Goal: Task Accomplishment & Management: Manage account settings

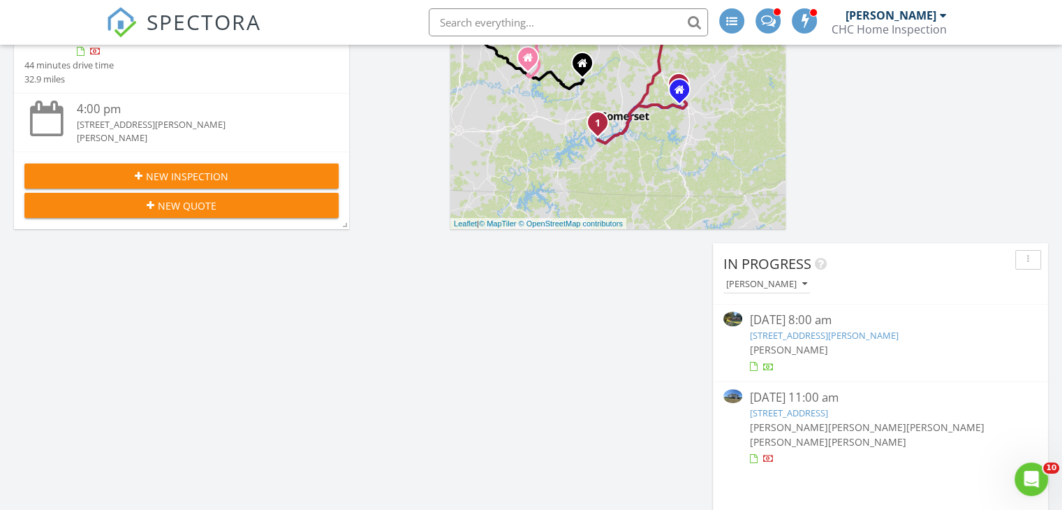
scroll to position [1572, 1084]
click at [846, 337] on link "1560 Beacon Hill Rd, Lexington, KY 40504" at bounding box center [823, 335] width 149 height 13
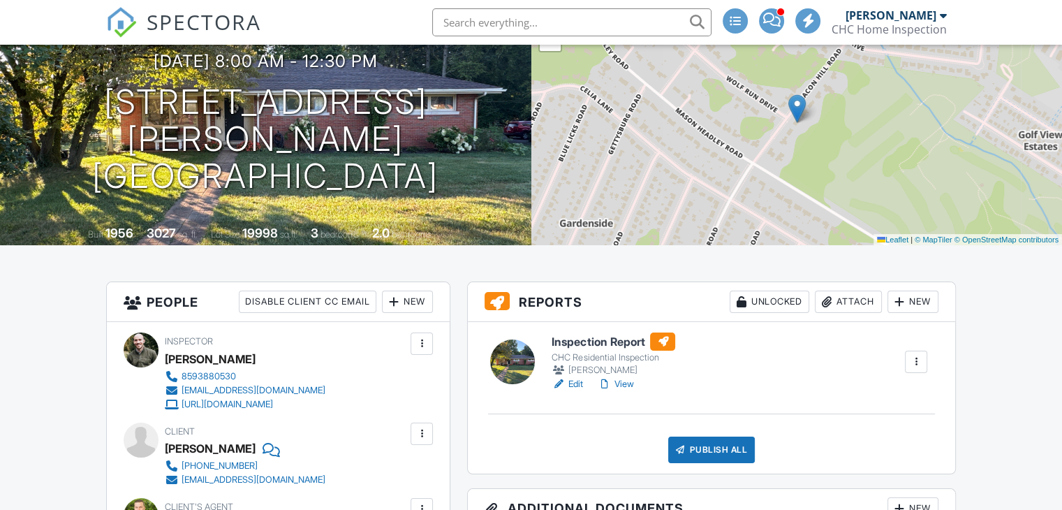
click at [626, 384] on link "View" at bounding box center [615, 384] width 36 height 14
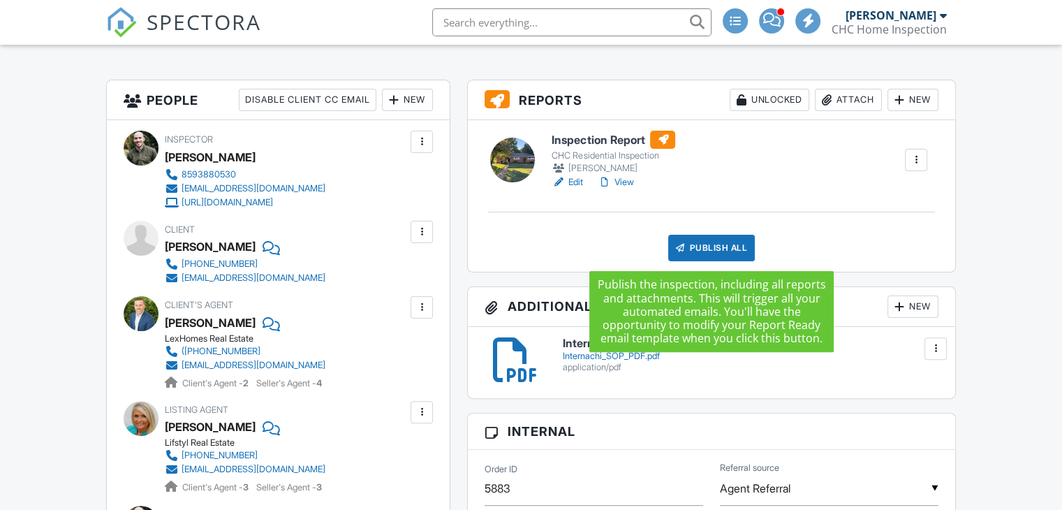
click at [715, 247] on div "Publish All" at bounding box center [711, 248] width 87 height 27
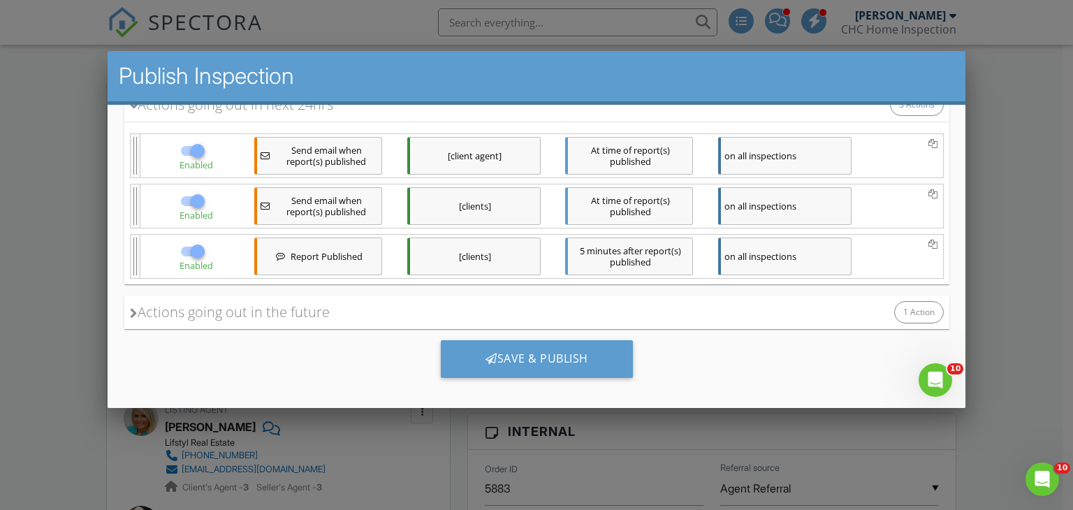
scroll to position [198, 0]
click at [193, 249] on div at bounding box center [197, 251] width 24 height 24
checkbox input "false"
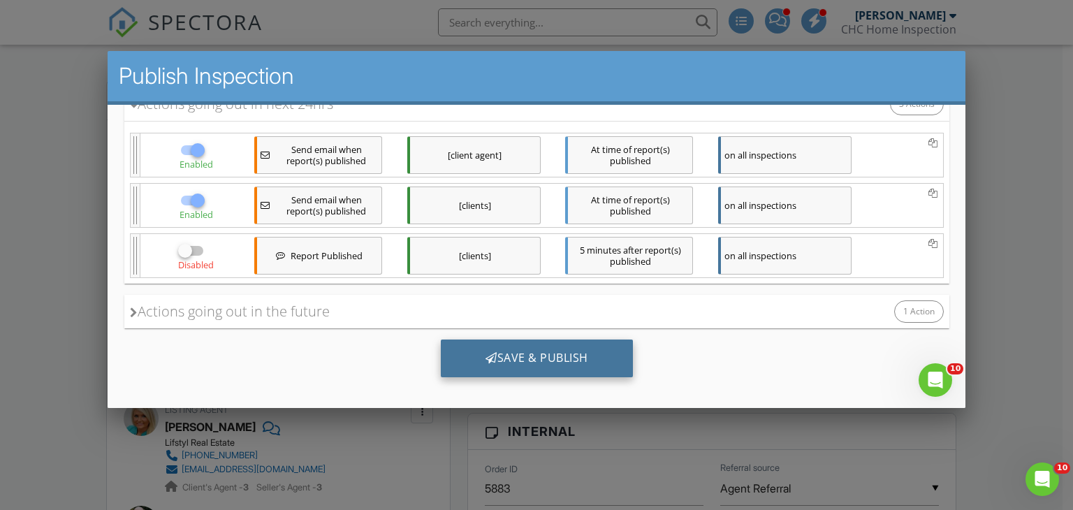
click at [544, 360] on div "Save & Publish" at bounding box center [536, 358] width 192 height 38
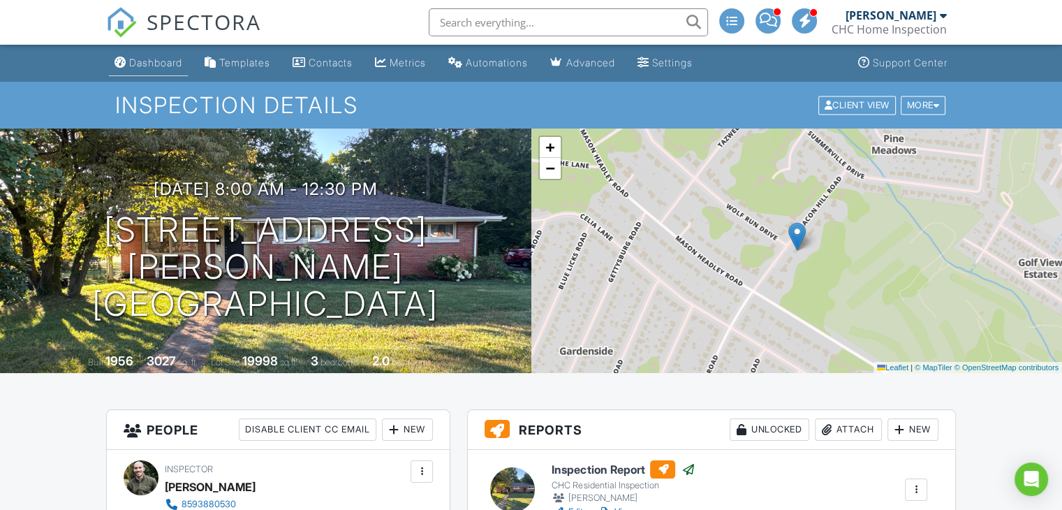
click at [177, 62] on div "Dashboard" at bounding box center [155, 63] width 53 height 12
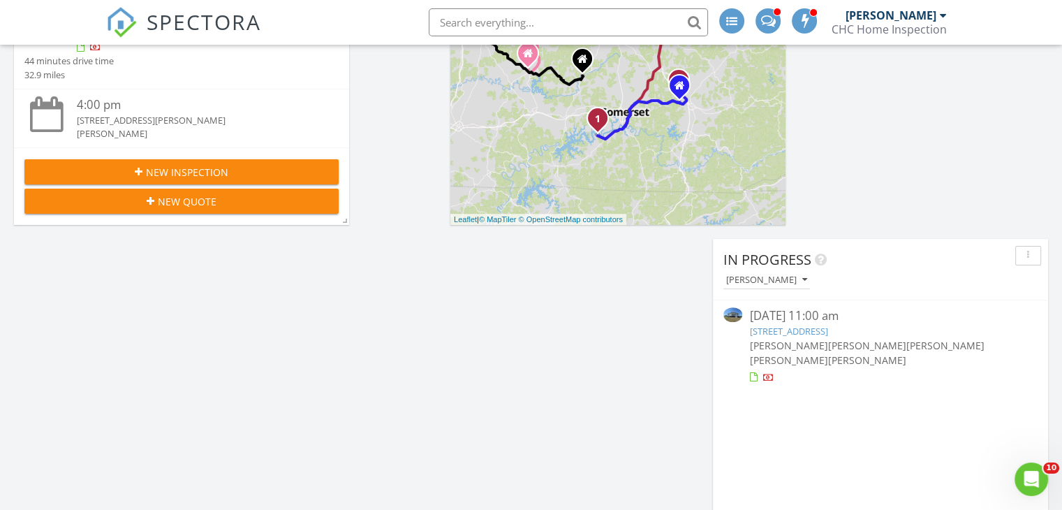
scroll to position [385, 0]
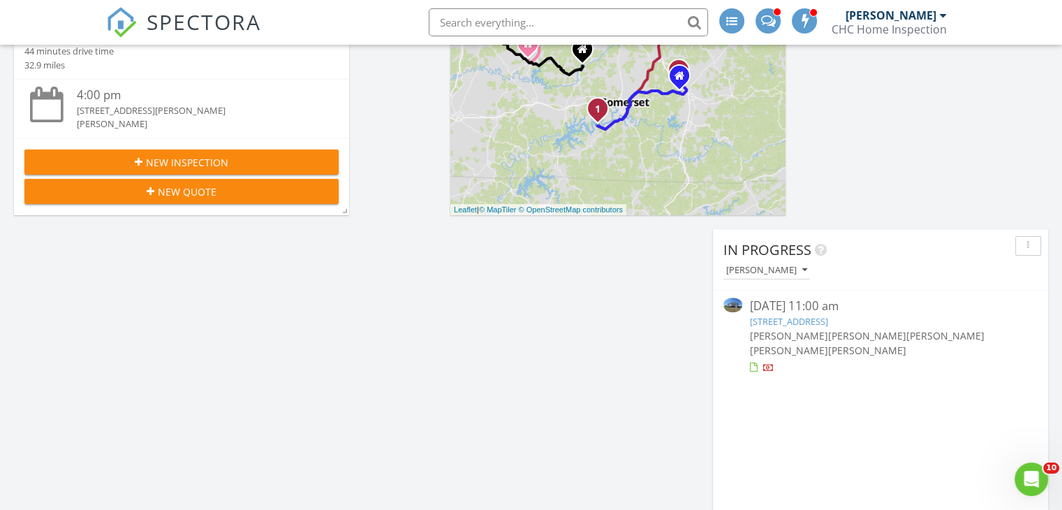
click at [795, 322] on link "176 Crossing View Dr, Berea, KY 40403" at bounding box center [788, 321] width 78 height 13
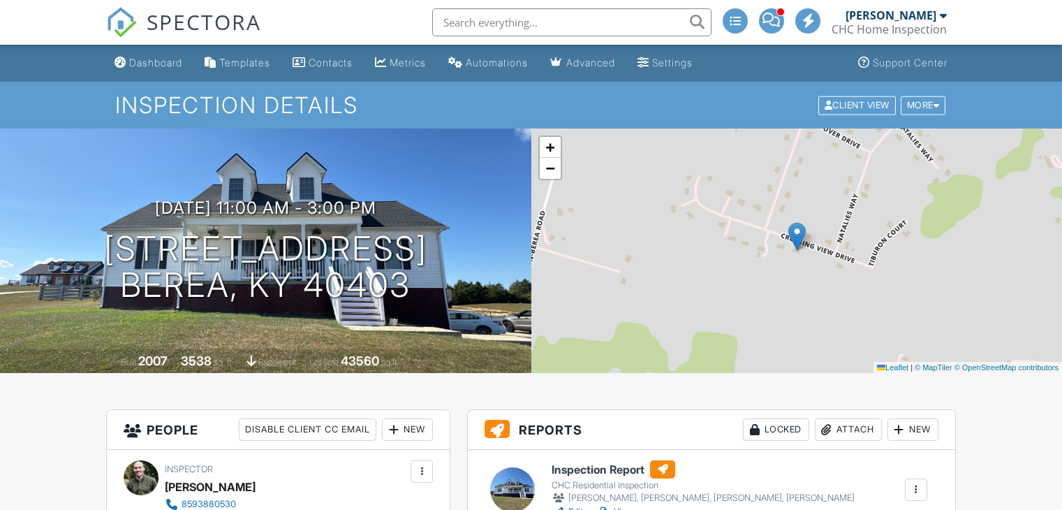
click at [921, 483] on div at bounding box center [916, 490] width 14 height 14
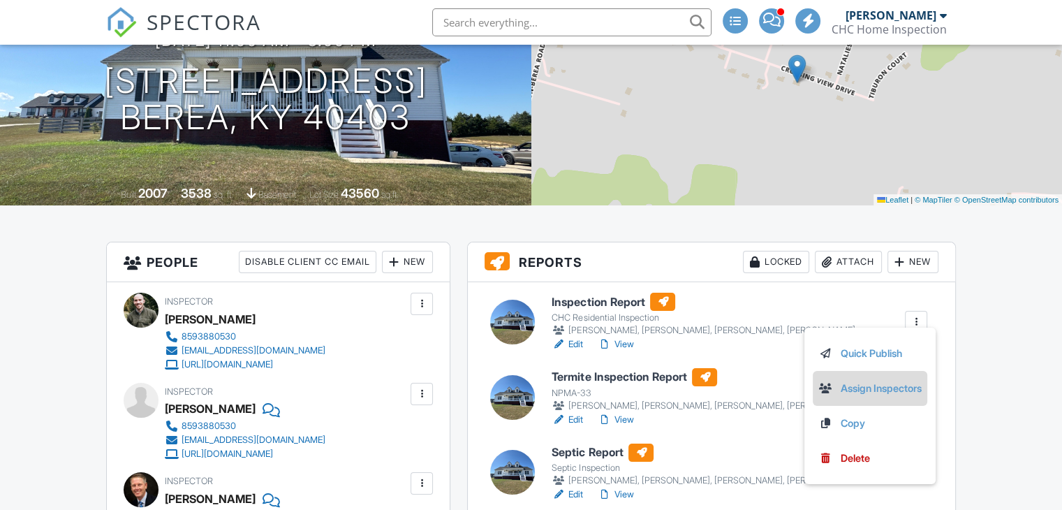
click at [839, 386] on link "Assign Inspectors" at bounding box center [869, 388] width 103 height 15
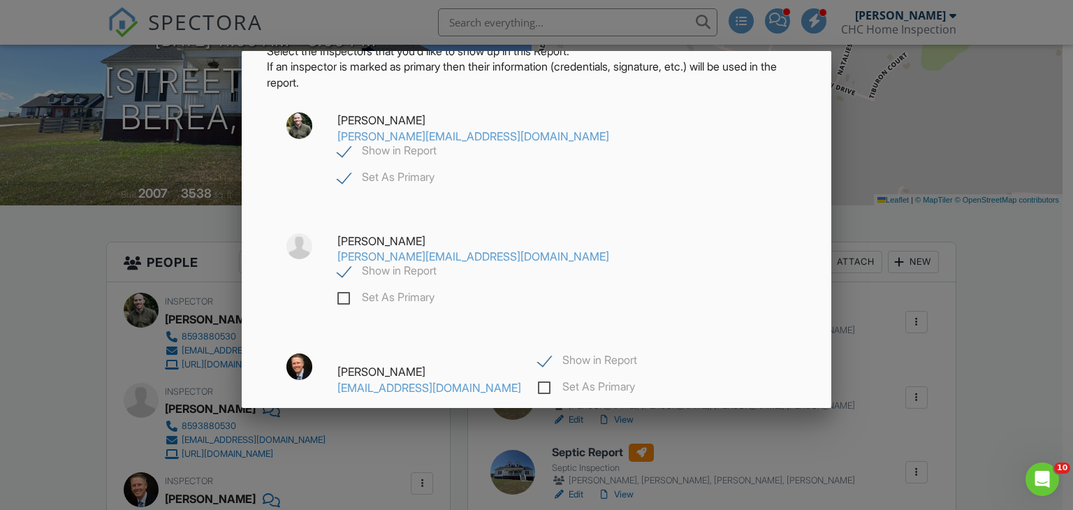
scroll to position [84, 0]
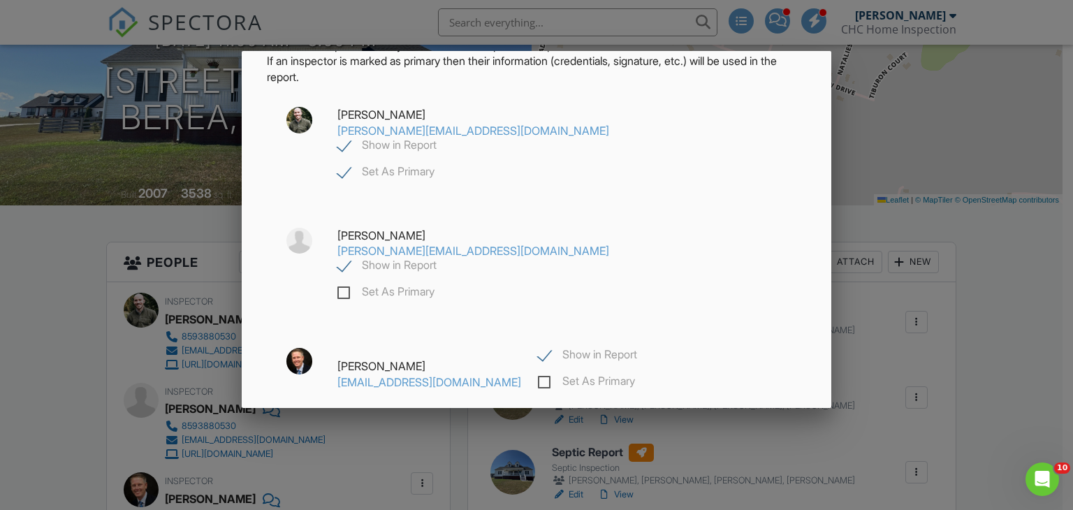
click at [538, 348] on label "Show in Report" at bounding box center [587, 356] width 99 height 17
checkbox input "false"
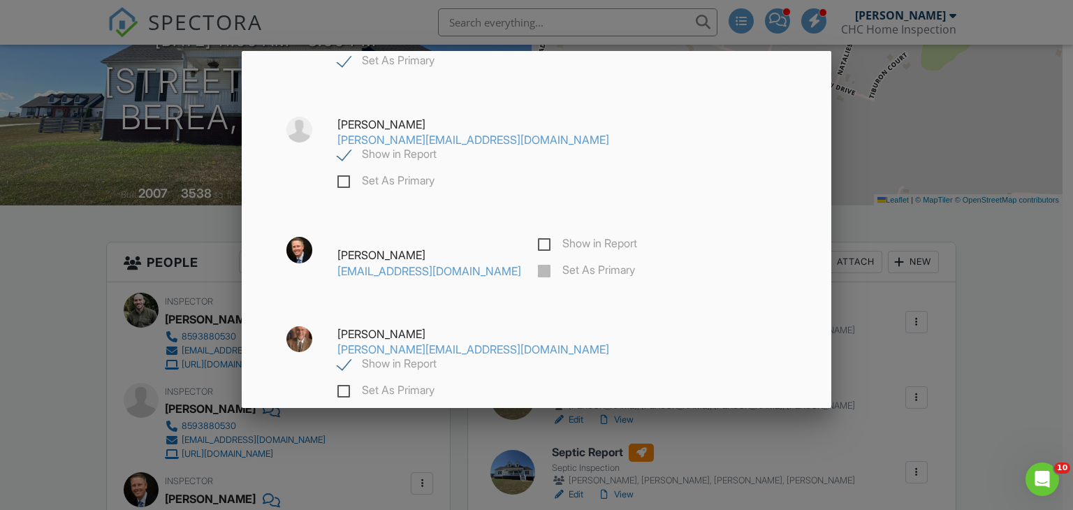
scroll to position [196, 0]
click at [436, 356] on label "Show in Report" at bounding box center [386, 364] width 99 height 17
checkbox input "false"
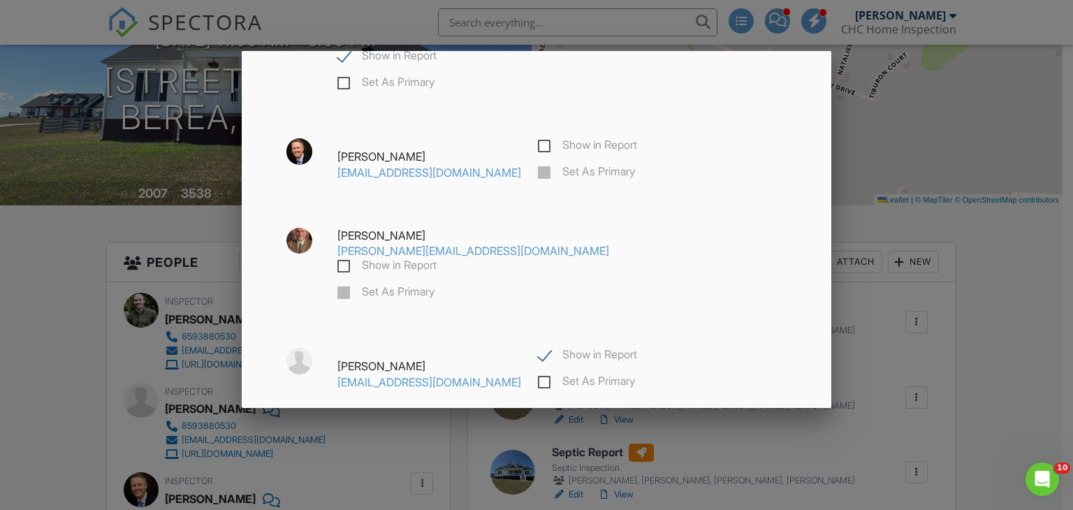
scroll to position [295, 0]
click at [538, 346] on label "Show in Report" at bounding box center [587, 354] width 99 height 17
checkbox input "false"
click at [557, 424] on div "Save" at bounding box center [536, 443] width 119 height 38
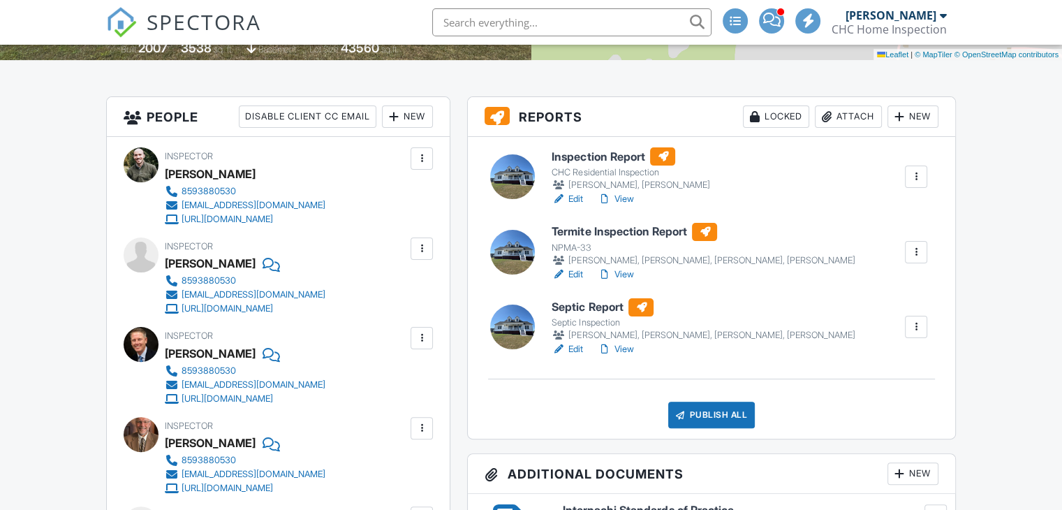
scroll to position [313, 0]
click at [911, 255] on div at bounding box center [916, 252] width 14 height 14
click at [920, 247] on div at bounding box center [916, 252] width 14 height 14
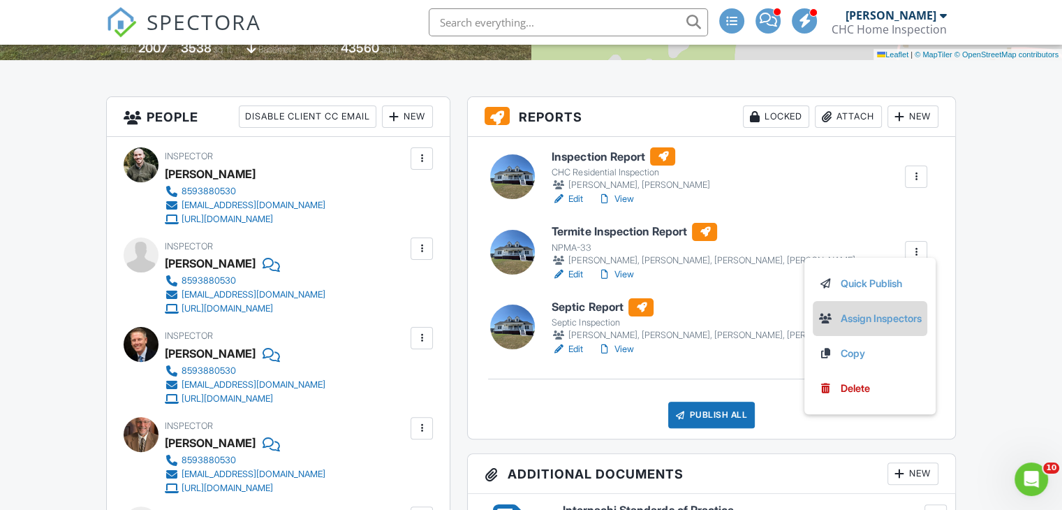
click at [877, 314] on link "Assign Inspectors" at bounding box center [869, 318] width 103 height 15
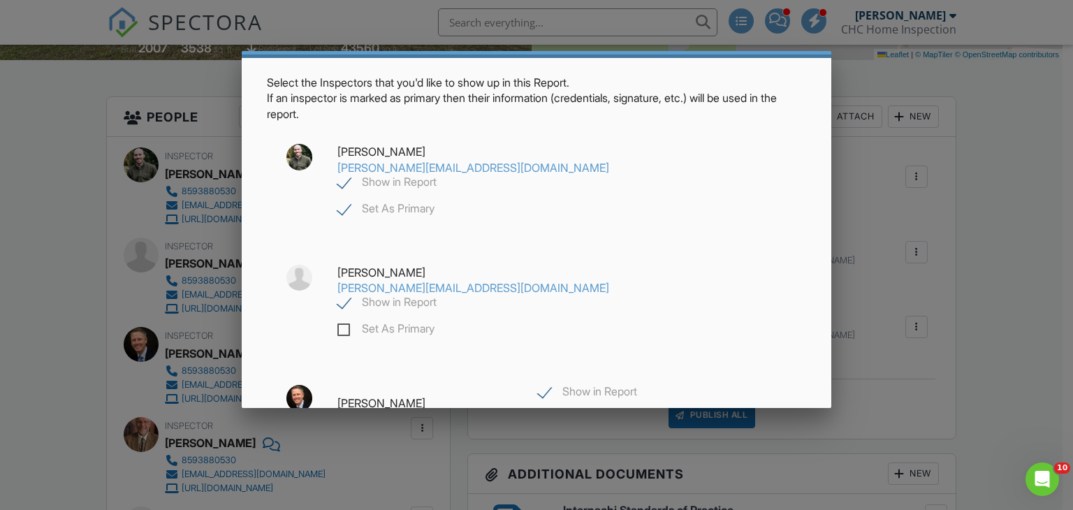
scroll to position [91, 0]
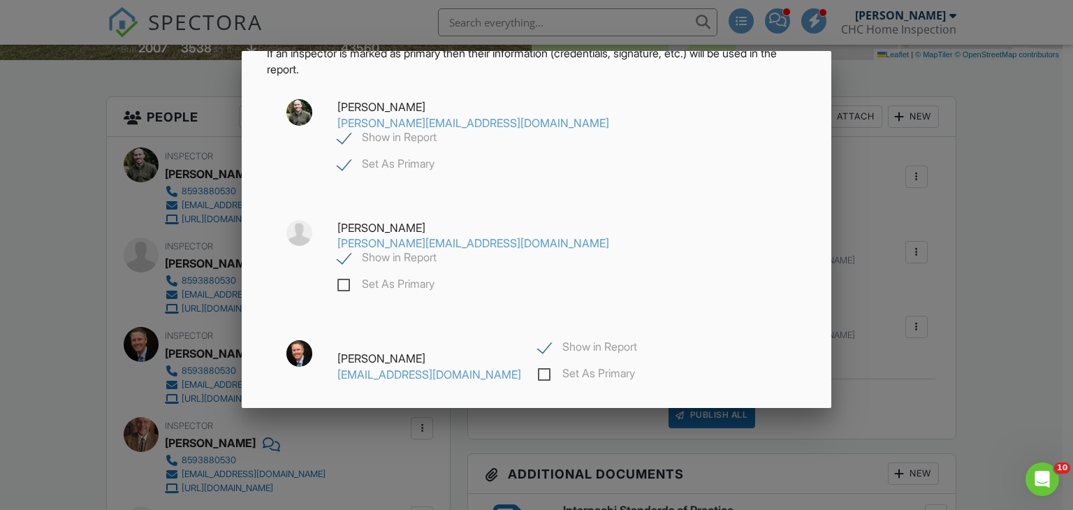
click at [538, 340] on label "Show in Report" at bounding box center [587, 348] width 99 height 17
checkbox input "false"
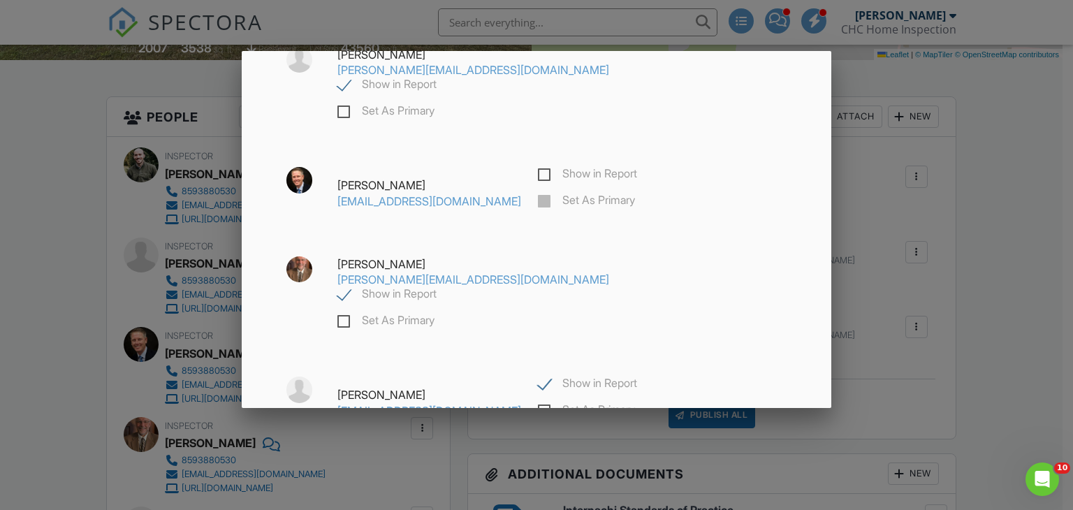
scroll to position [267, 0]
click at [436, 285] on label "Show in Report" at bounding box center [386, 293] width 99 height 17
checkbox input "false"
click at [538, 374] on label "Show in Report" at bounding box center [587, 382] width 99 height 17
checkbox input "false"
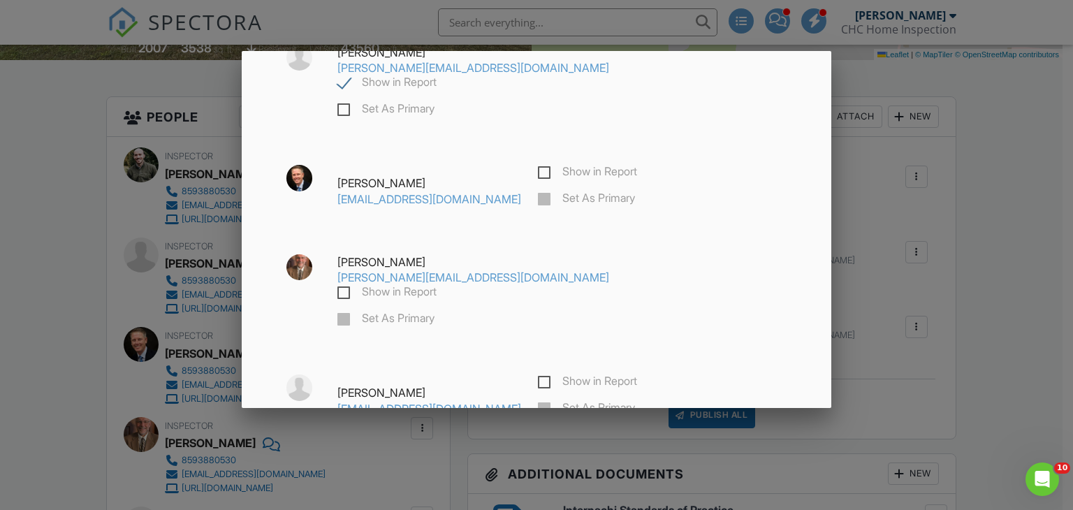
click at [508, 452] on div "Save" at bounding box center [536, 471] width 119 height 38
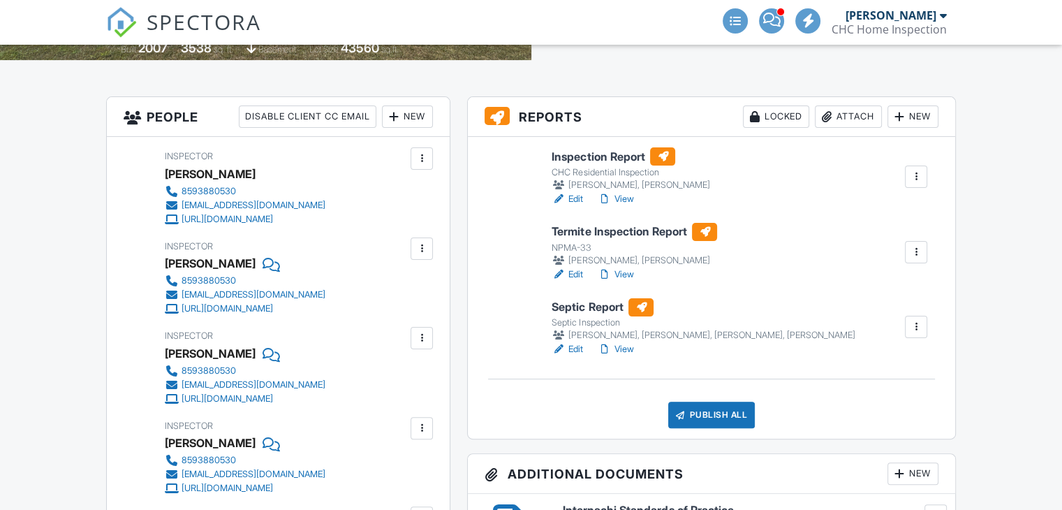
scroll to position [313, 0]
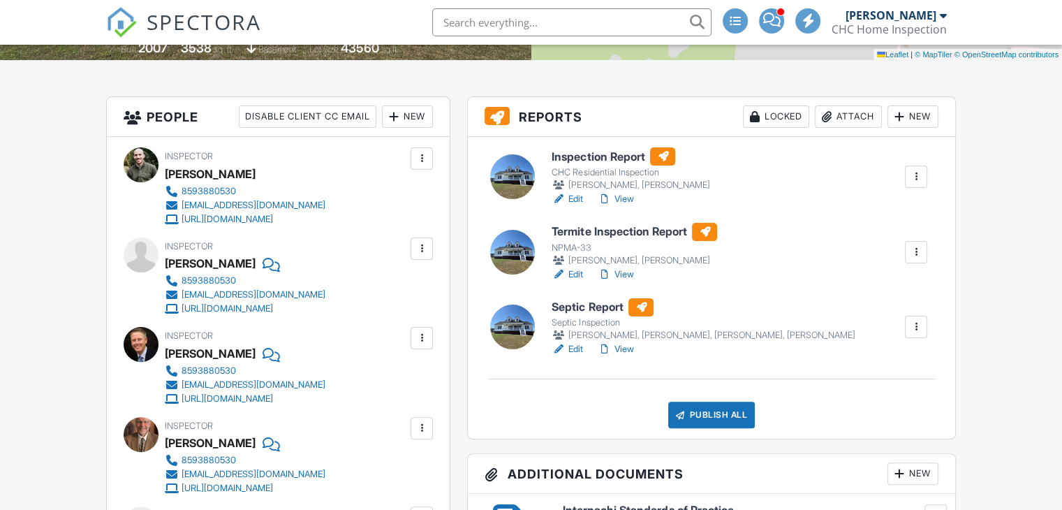
click at [913, 329] on div at bounding box center [916, 327] width 14 height 14
click at [916, 333] on div at bounding box center [916, 327] width 22 height 22
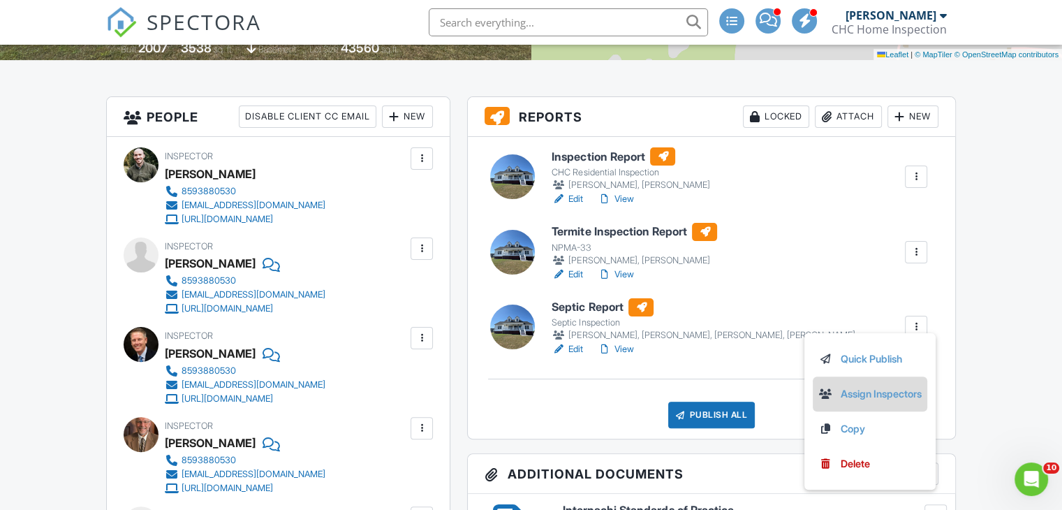
click at [841, 389] on link "Assign Inspectors" at bounding box center [869, 393] width 103 height 15
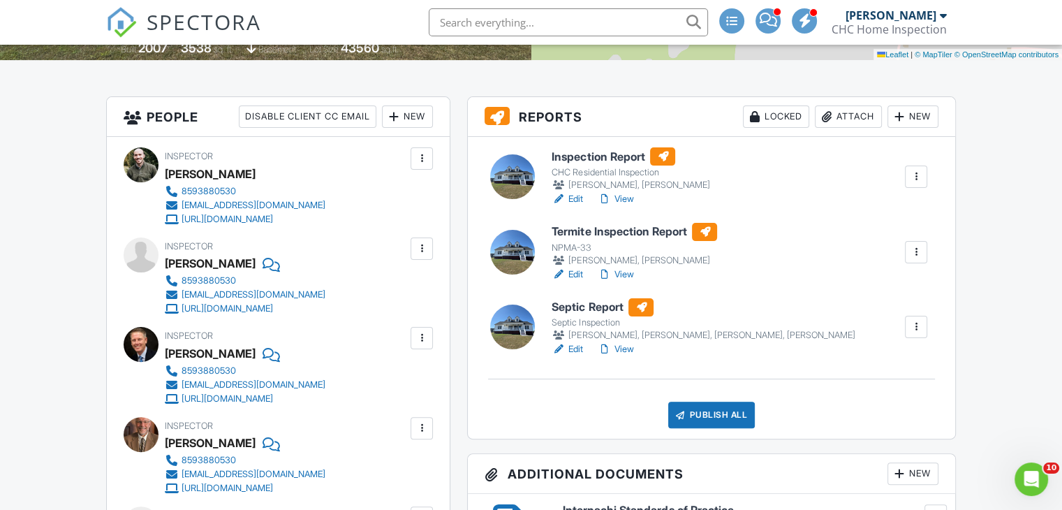
click at [916, 325] on div at bounding box center [916, 327] width 14 height 14
click at [919, 332] on div at bounding box center [916, 327] width 14 height 14
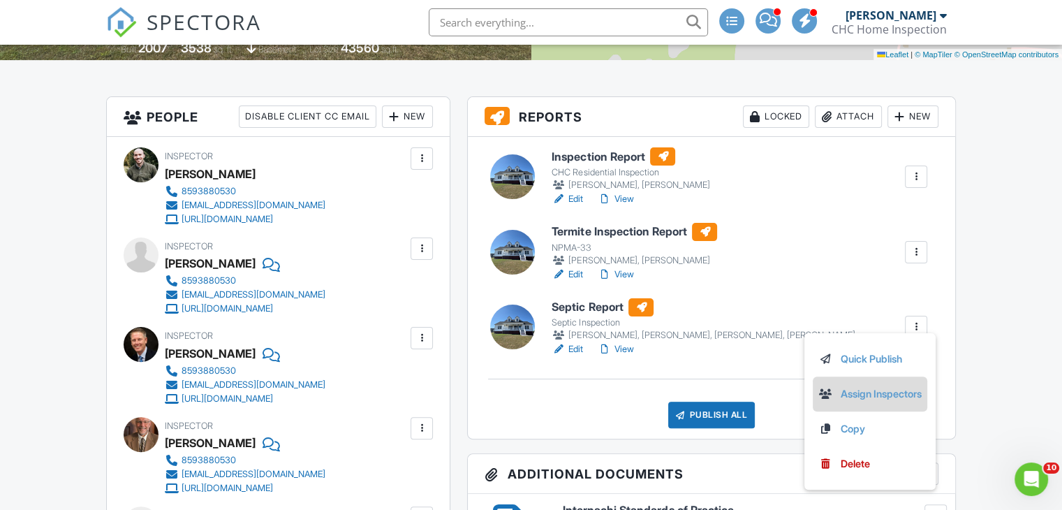
click at [869, 390] on link "Assign Inspectors" at bounding box center [869, 393] width 103 height 15
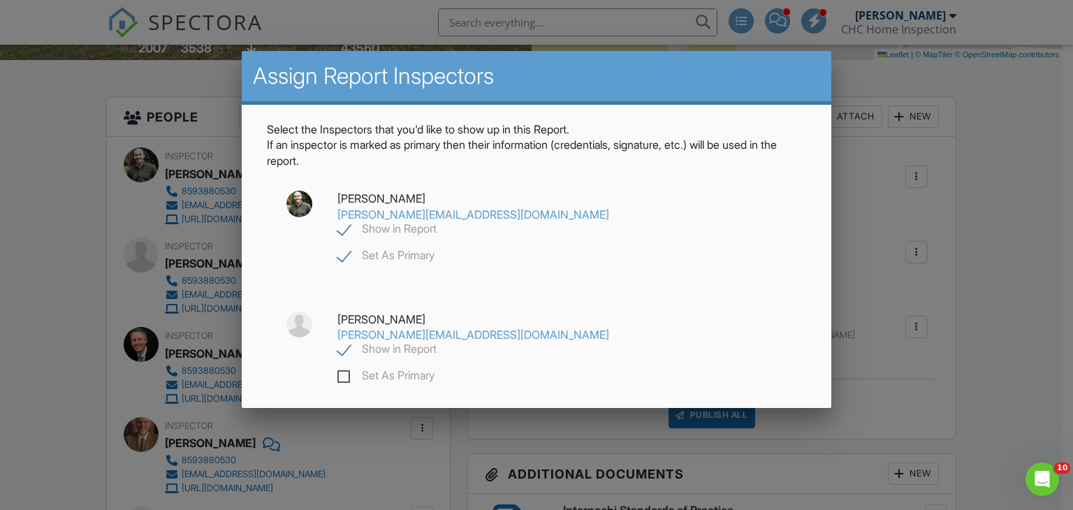
click at [436, 222] on label "Show in Report" at bounding box center [386, 230] width 99 height 17
checkbox input "false"
checkbox input "true"
click at [436, 342] on label "Show in Report" at bounding box center [386, 350] width 99 height 17
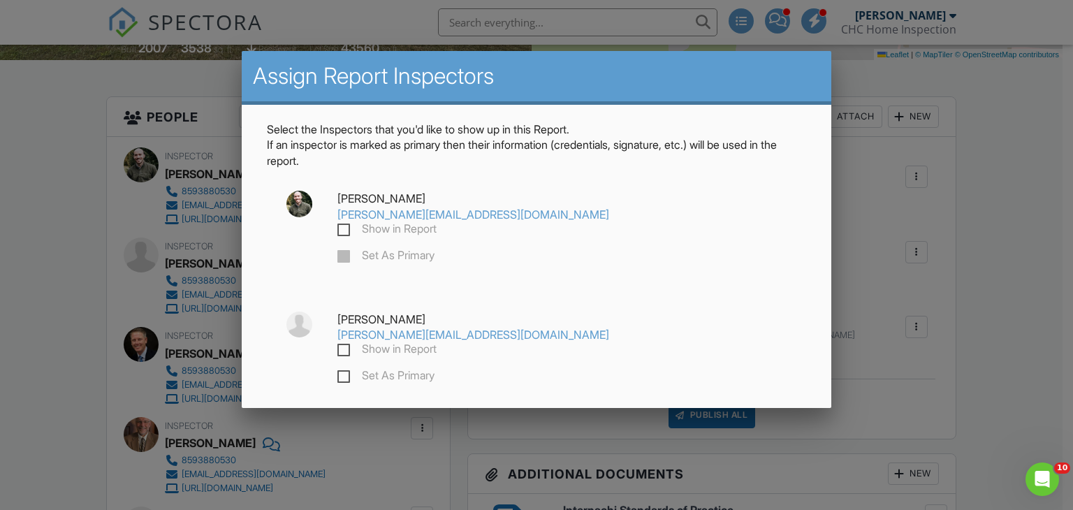
checkbox input "false"
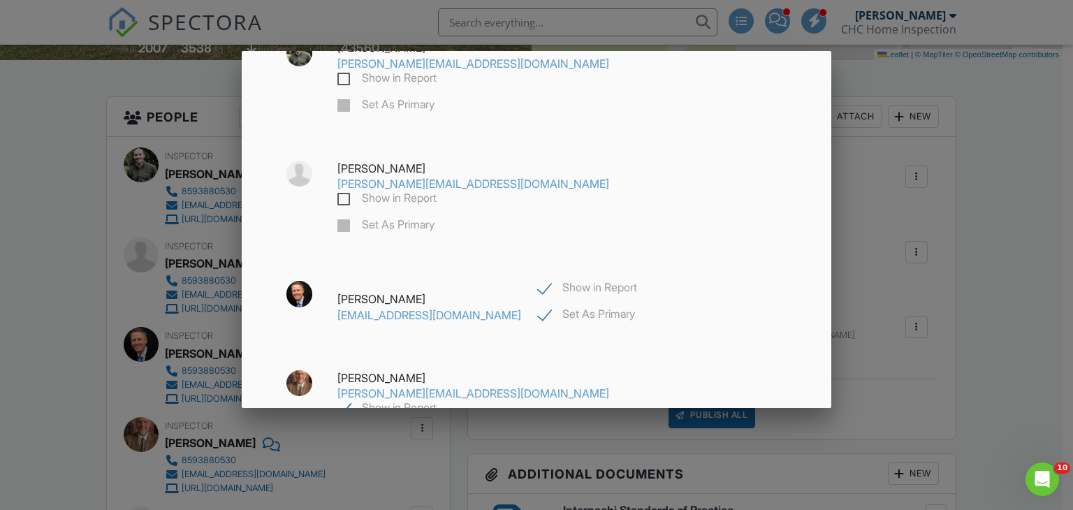
scroll to position [168, 0]
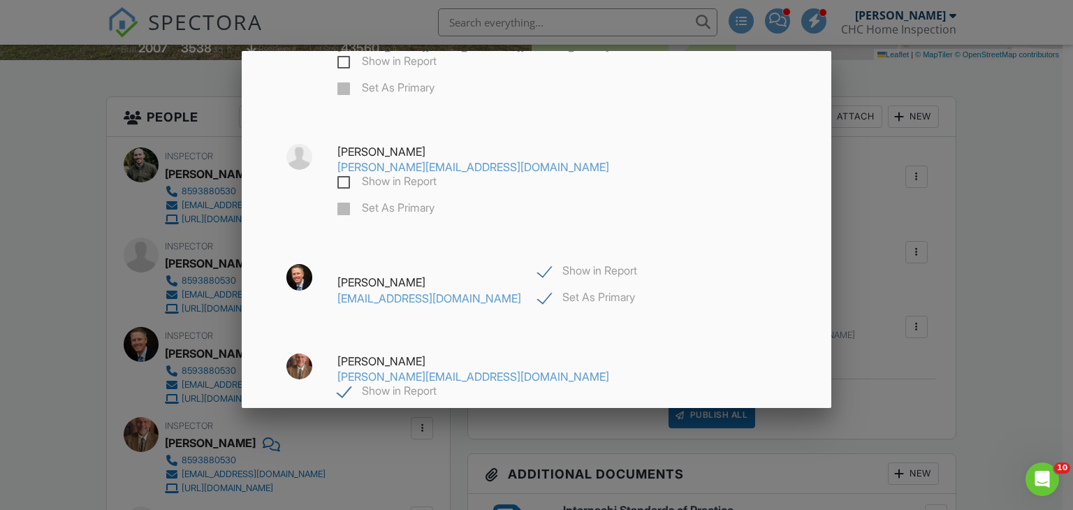
click at [436, 384] on label "Show in Report" at bounding box center [386, 392] width 99 height 17
checkbox input "false"
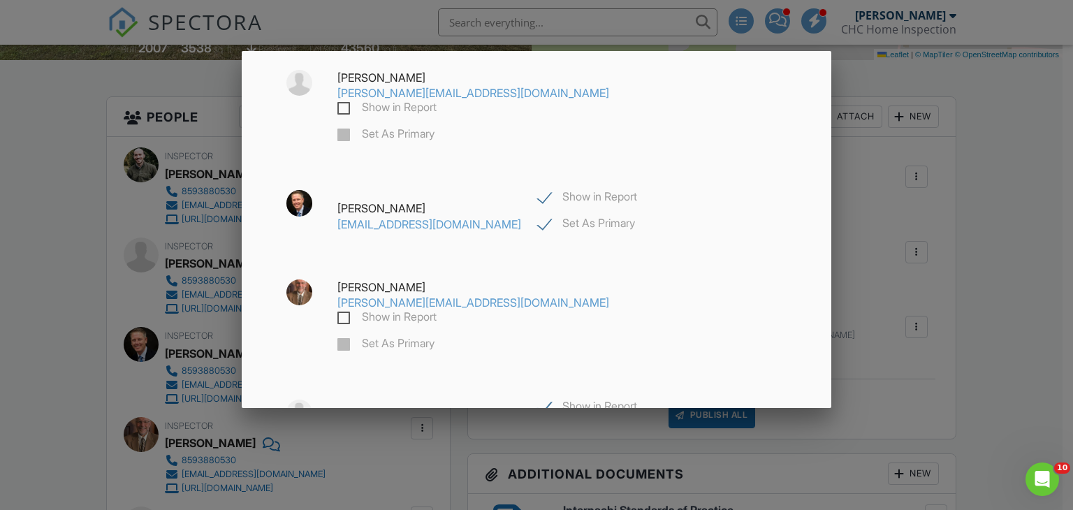
scroll to position [244, 0]
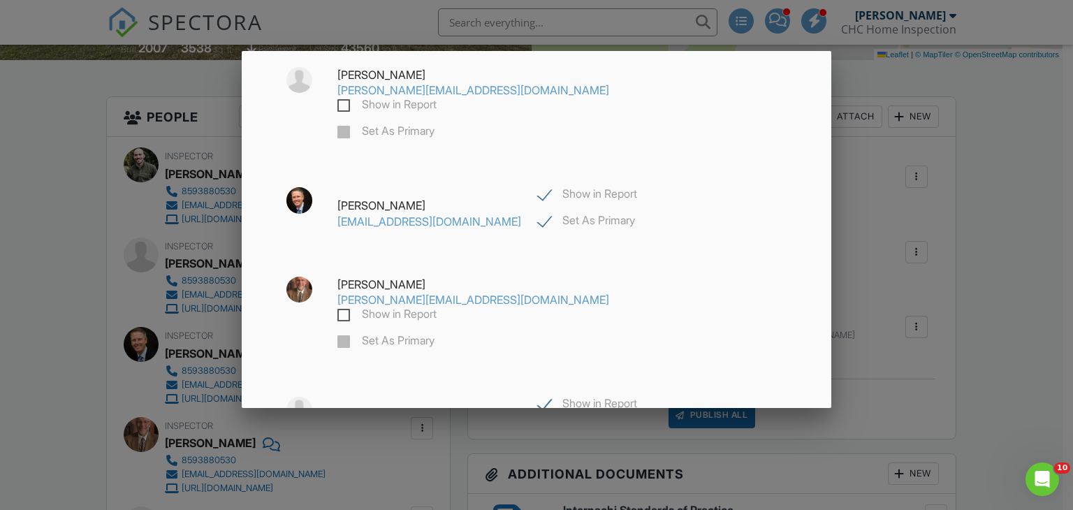
click at [538, 423] on label "Set As Primary" at bounding box center [586, 431] width 97 height 17
checkbox input "false"
checkbox input "true"
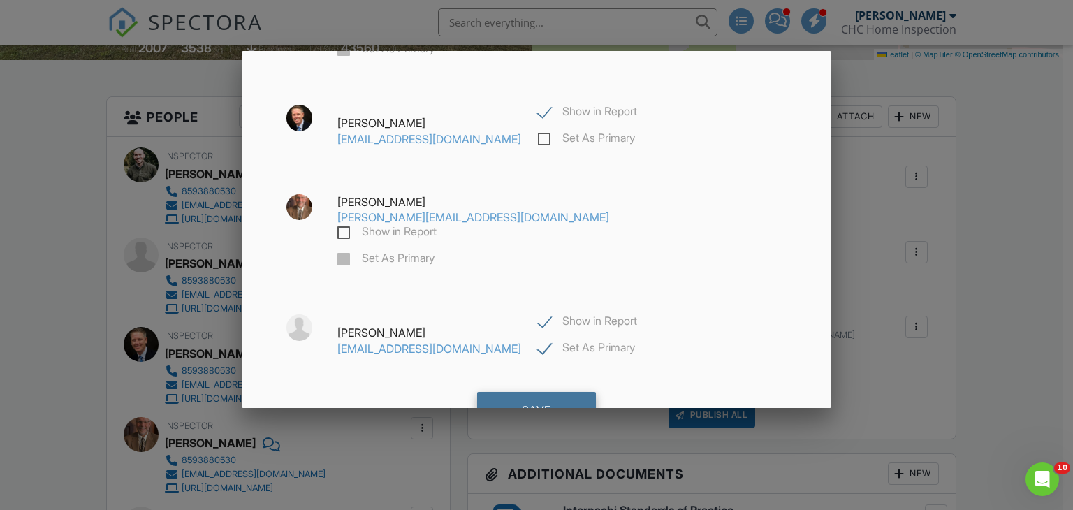
click at [561, 392] on div "Save" at bounding box center [536, 411] width 119 height 38
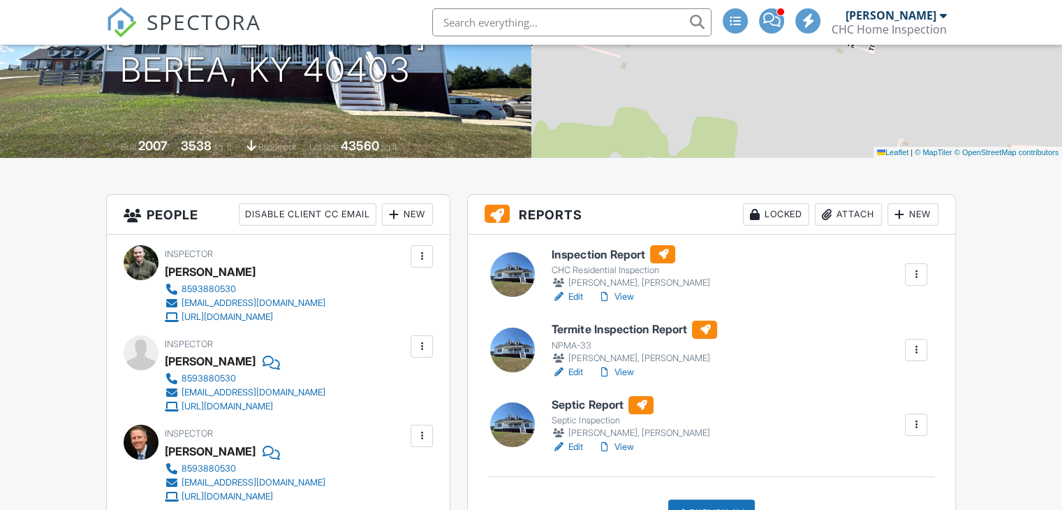
click at [629, 295] on link "View" at bounding box center [615, 297] width 36 height 14
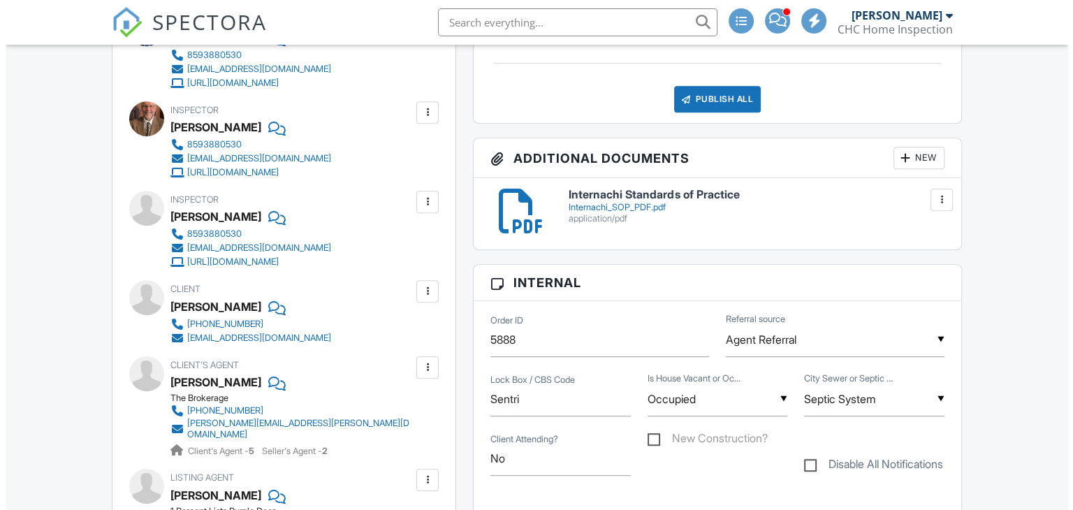
scroll to position [629, 0]
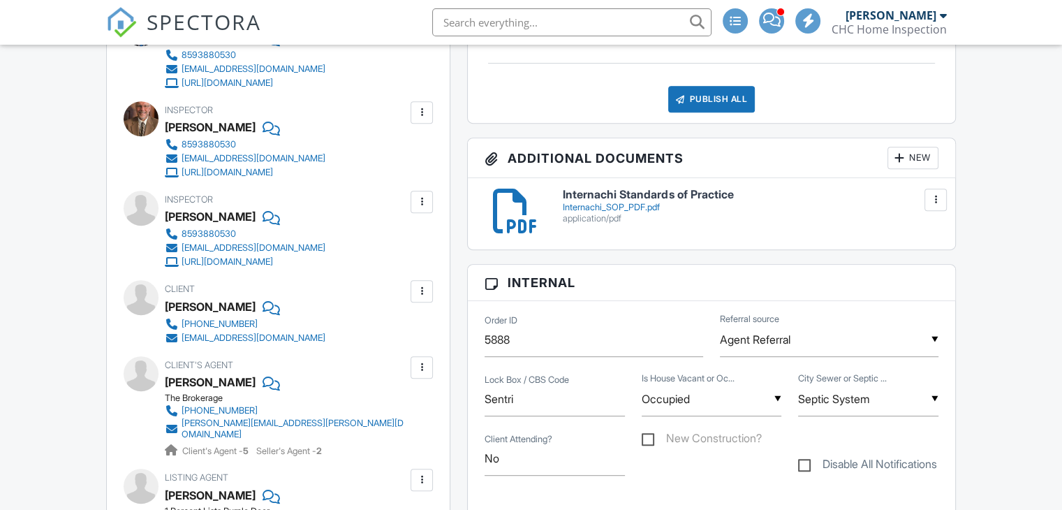
click at [430, 361] on div at bounding box center [422, 367] width 22 height 22
click at [417, 360] on div at bounding box center [422, 367] width 14 height 14
click at [411, 409] on li "Edit" at bounding box center [388, 409] width 71 height 35
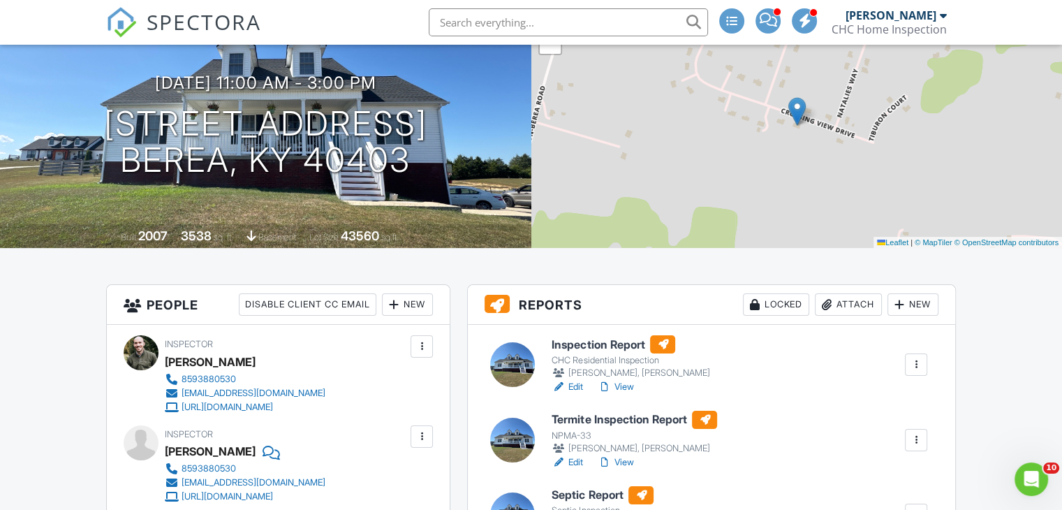
click at [624, 385] on link "View" at bounding box center [615, 387] width 36 height 14
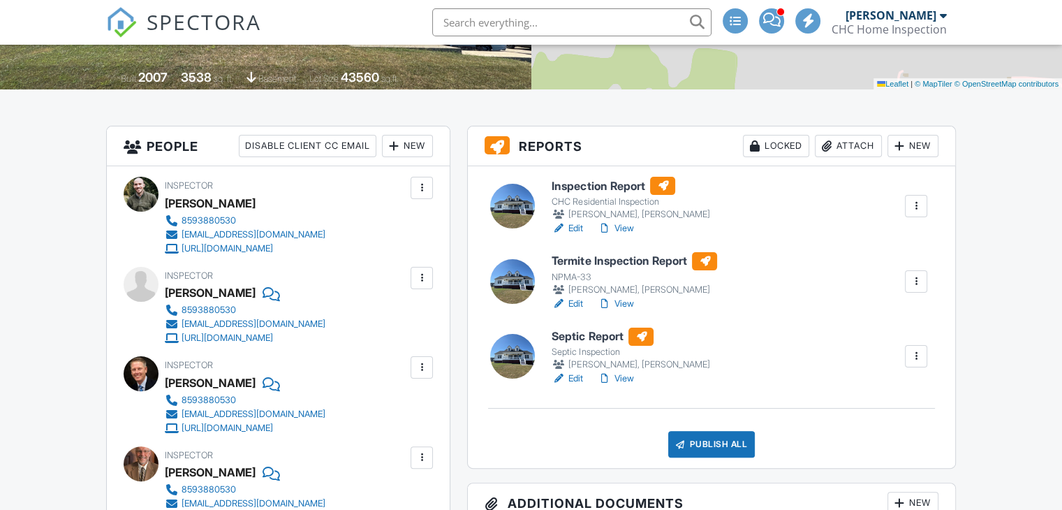
click at [624, 304] on link "View" at bounding box center [615, 304] width 36 height 14
click at [628, 375] on link "View" at bounding box center [615, 379] width 36 height 14
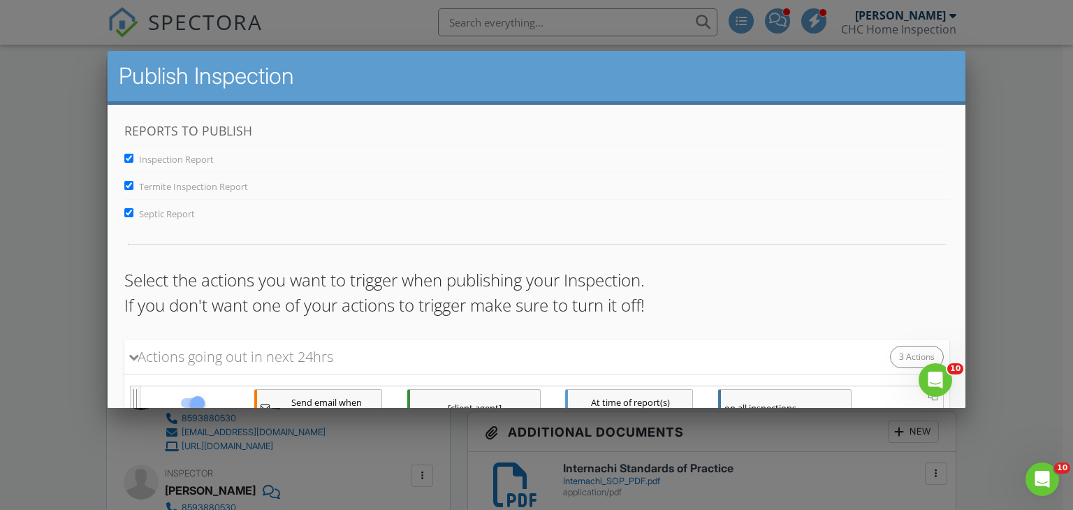
click at [126, 213] on input "Septic Report" at bounding box center [128, 212] width 9 height 9
checkbox input "false"
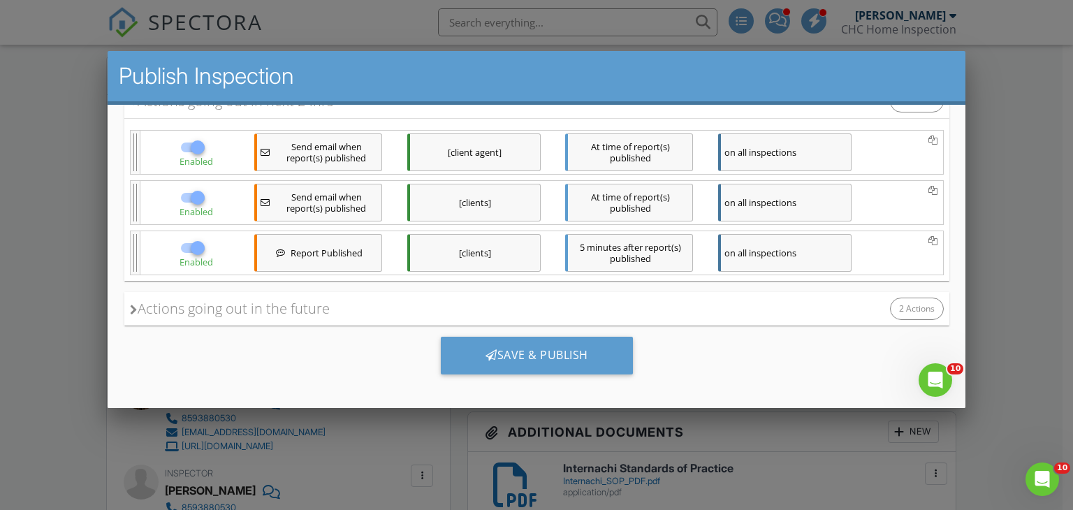
click at [198, 247] on div at bounding box center [197, 248] width 24 height 24
checkbox input "false"
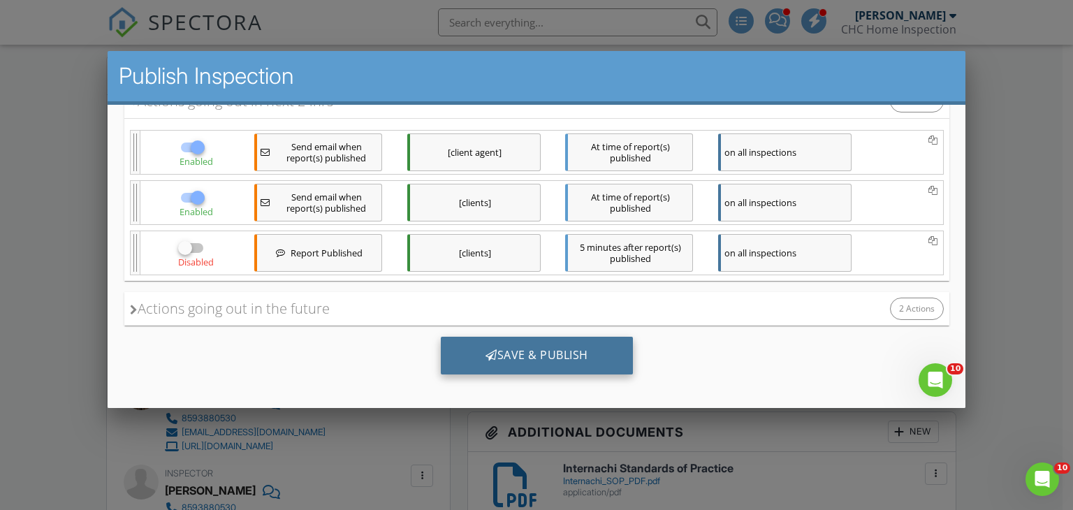
click at [509, 352] on div "Save & Publish" at bounding box center [536, 356] width 192 height 38
